Goal: Communication & Community: Answer question/provide support

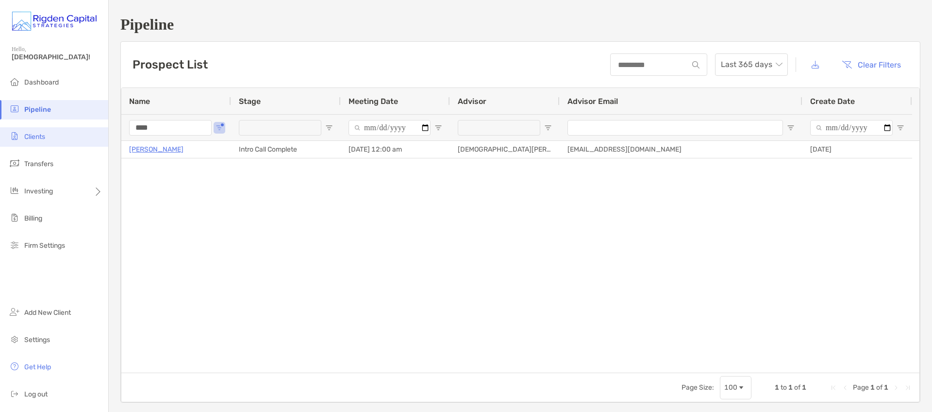
drag, startPoint x: 127, startPoint y: 129, endPoint x: 106, endPoint y: 128, distance: 20.4
click at [107, 128] on div "Pipeline Hello, [PERSON_NAME]! Dashboard Pipeline Clients Transfers Investing B…" at bounding box center [466, 206] width 932 height 412
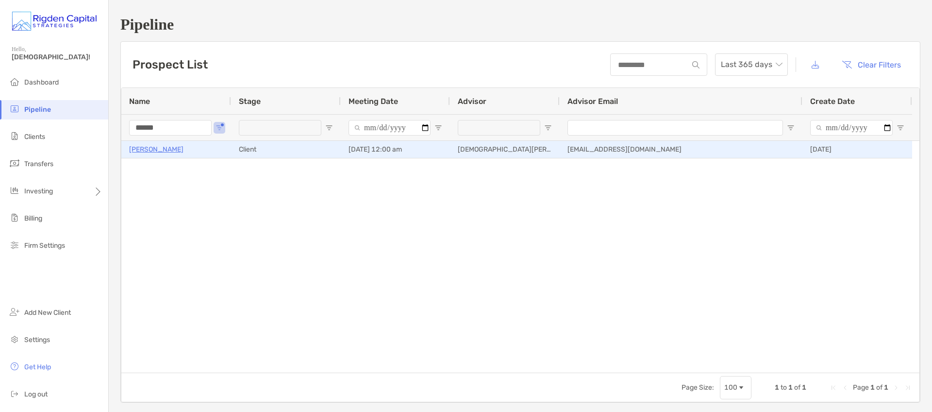
type input "******"
click at [166, 150] on p "[PERSON_NAME]" at bounding box center [156, 149] width 54 height 12
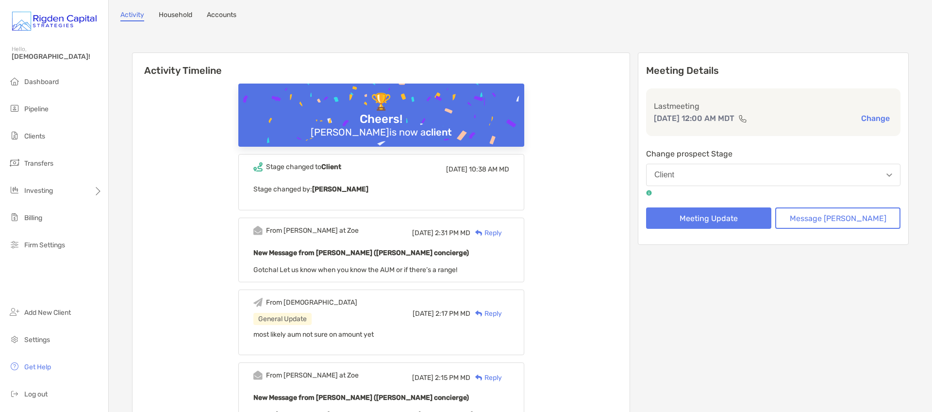
scroll to position [50, 0]
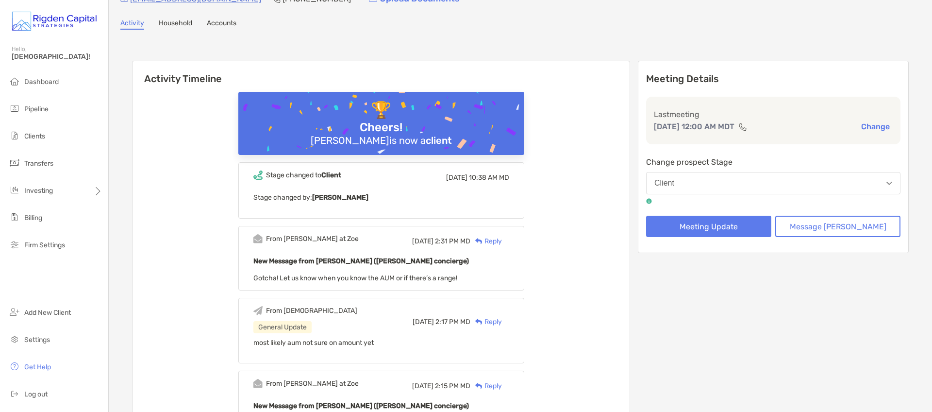
click at [502, 241] on div "Reply" at bounding box center [487, 241] width 32 height 10
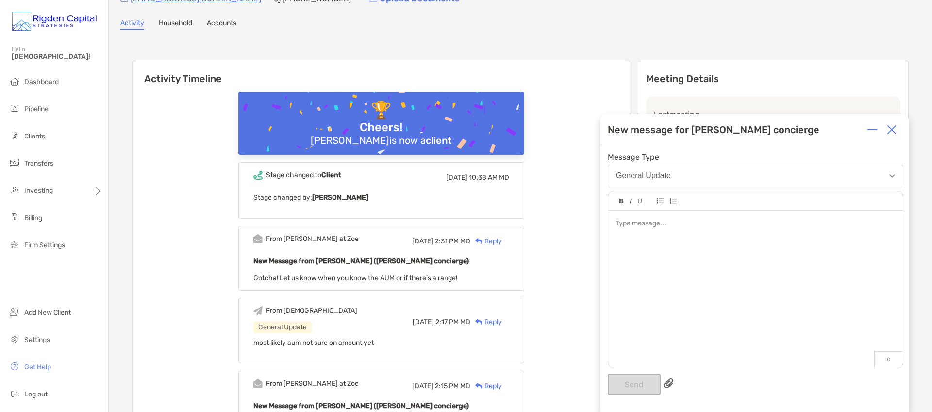
click at [652, 232] on div at bounding box center [755, 284] width 295 height 147
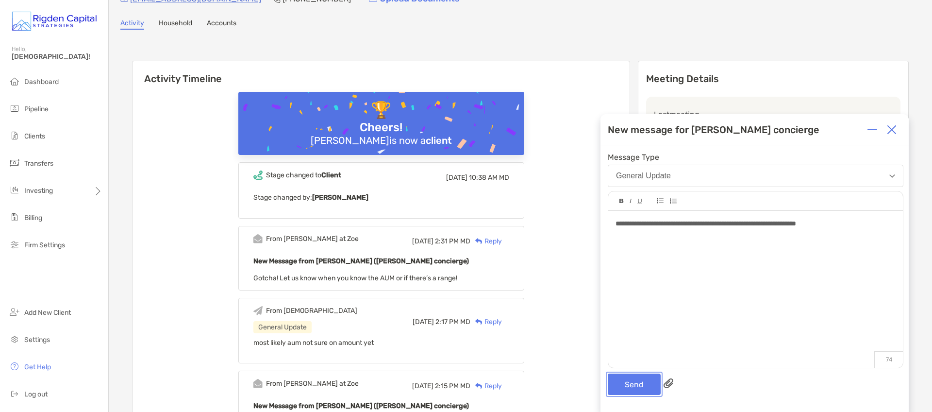
drag, startPoint x: 647, startPoint y: 388, endPoint x: 665, endPoint y: 326, distance: 63.9
click at [646, 388] on button "Send" at bounding box center [634, 383] width 53 height 21
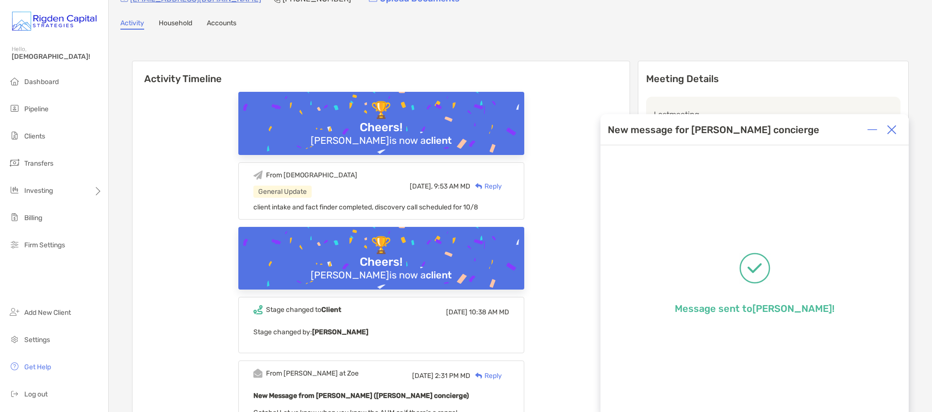
click at [894, 129] on img at bounding box center [892, 130] width 10 height 10
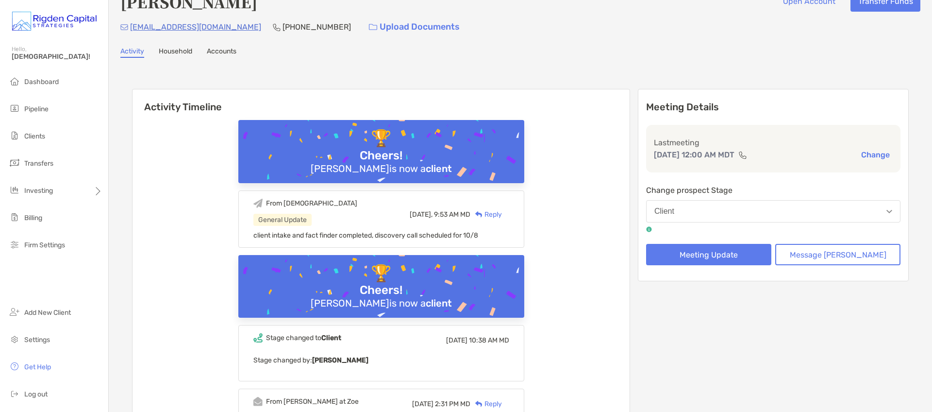
scroll to position [0, 0]
